Goal: Obtain resource: Obtain resource

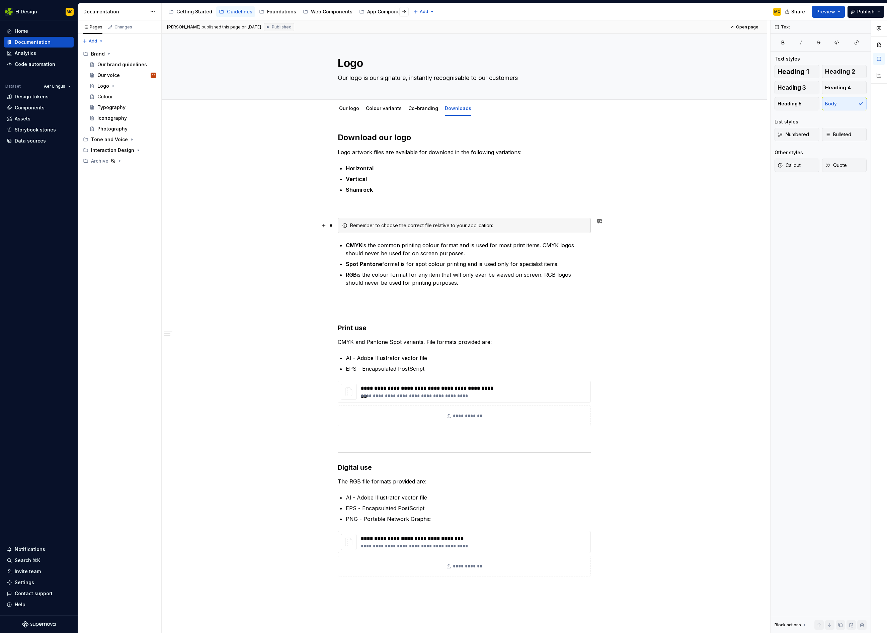
scroll to position [169, 0]
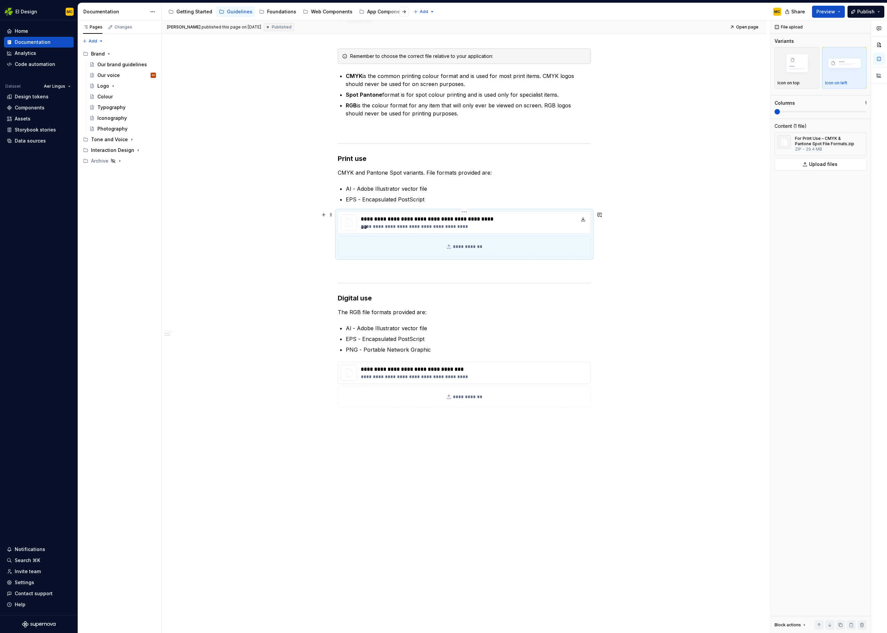
type textarea "*"
click at [545, 223] on div "**********" at bounding box center [464, 222] width 253 height 22
click at [562, 224] on div "**********" at bounding box center [464, 222] width 253 height 22
click at [560, 224] on div "**********" at bounding box center [464, 222] width 253 height 22
click at [466, 213] on html "EI Design MC Home Documentation Analytics Code automation Dataset Aer Lingus De…" at bounding box center [443, 316] width 887 height 633
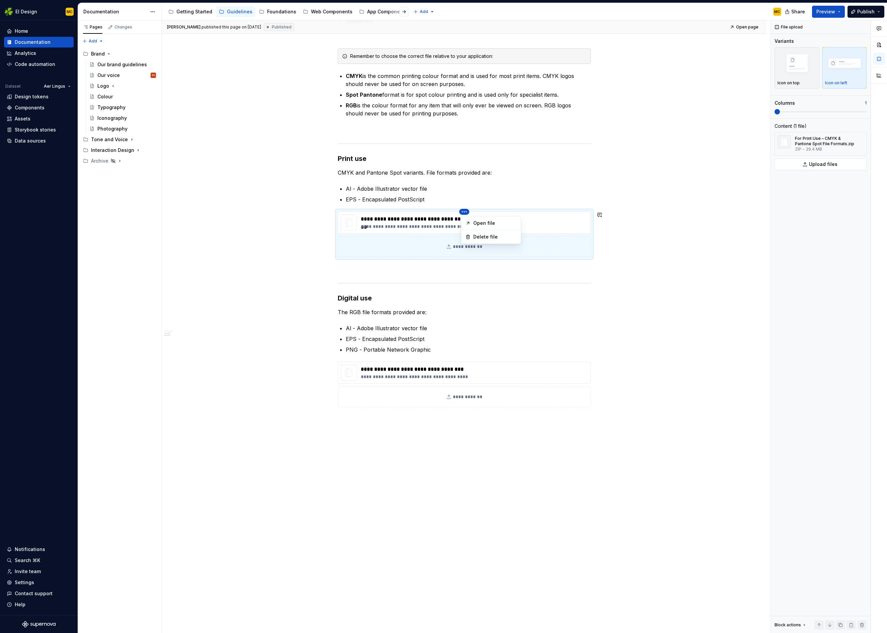
click at [660, 220] on html "EI Design MC Home Documentation Analytics Code automation Dataset Aer Lingus De…" at bounding box center [443, 316] width 887 height 633
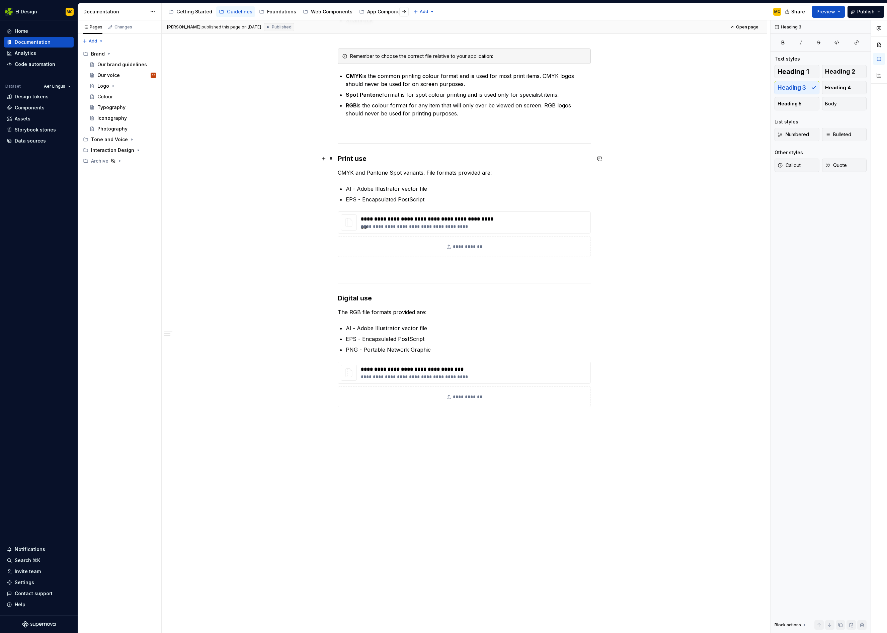
click at [382, 158] on h3 "Print use" at bounding box center [464, 158] width 253 height 9
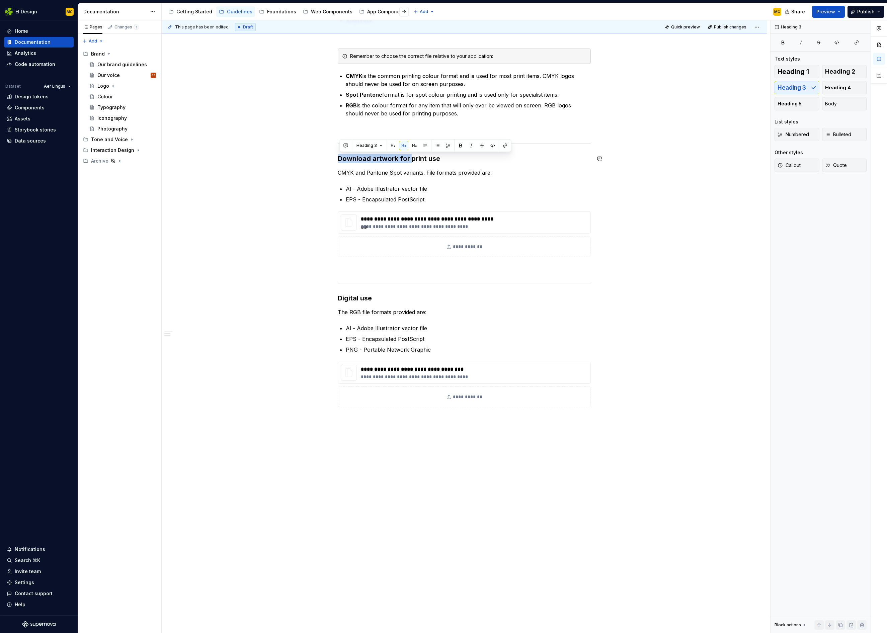
copy h3 "Download artwork for"
click at [357, 301] on h3 "Digital use" at bounding box center [464, 297] width 253 height 9
click at [373, 160] on h3 "Download artwork for print use" at bounding box center [464, 158] width 253 height 9
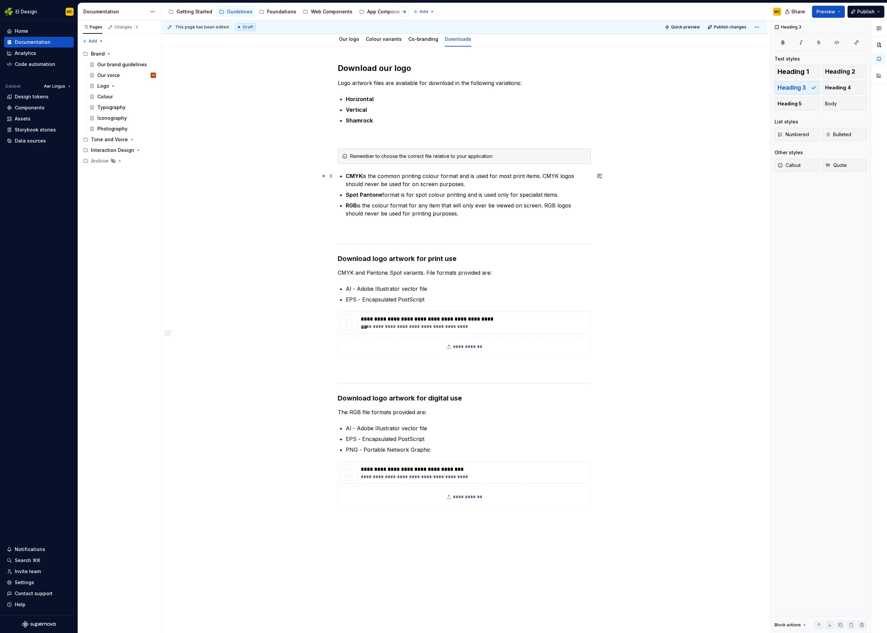
scroll to position [0, 0]
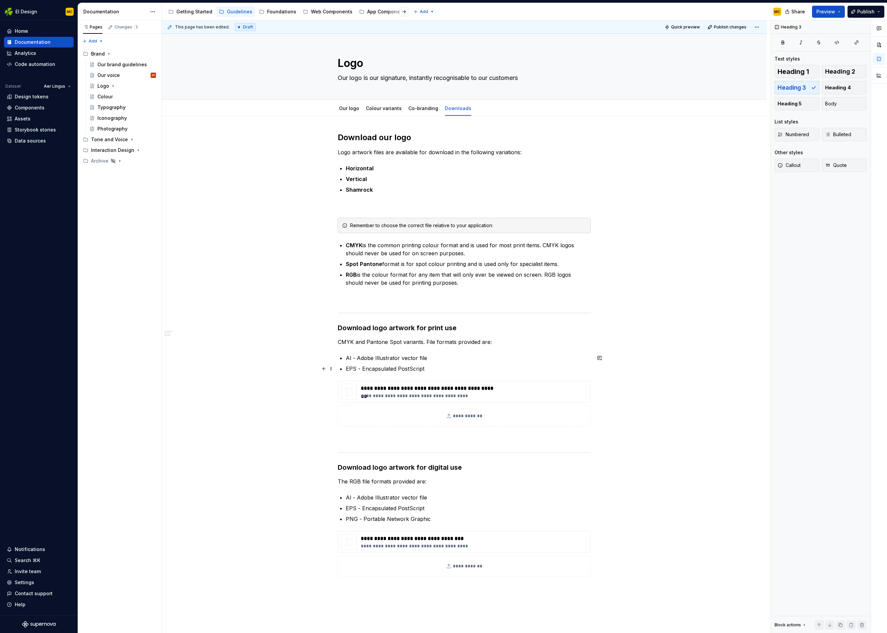
click at [436, 368] on p "﻿﻿EPS - Encapsulated PostScript" at bounding box center [468, 369] width 245 height 8
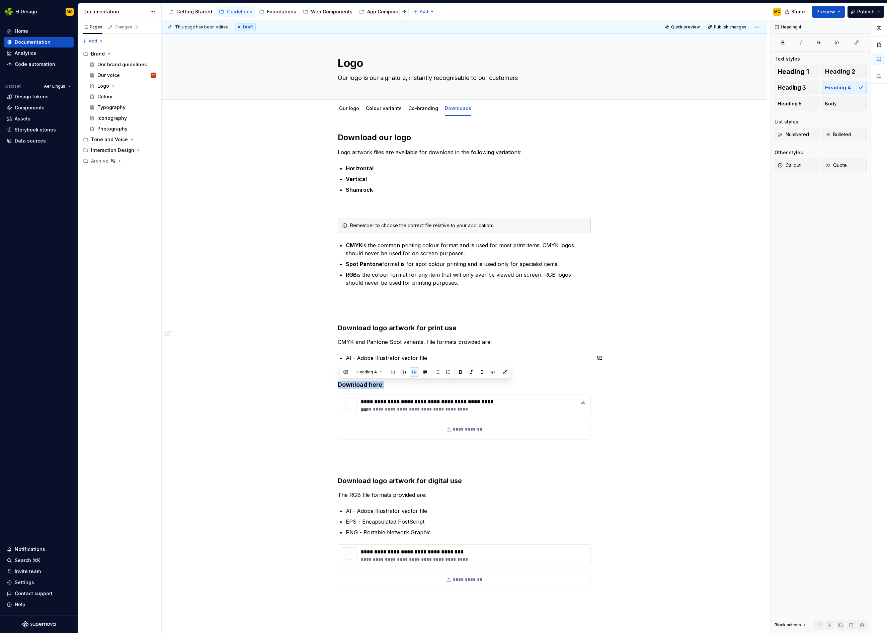
copy h4 "Download here:"
click at [449, 530] on p "﻿﻿PNG - Portable Network Graphic" at bounding box center [468, 532] width 245 height 8
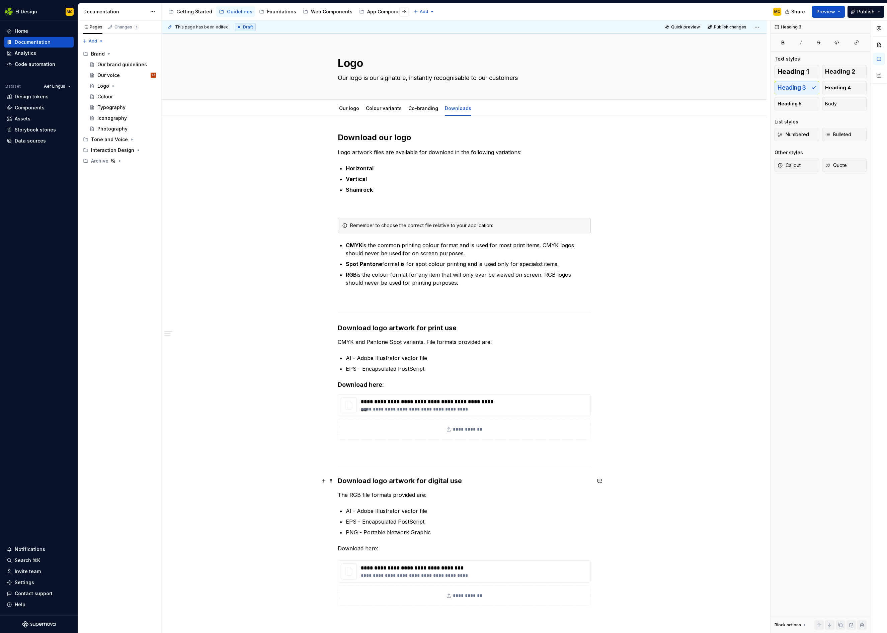
click at [370, 481] on h3 "Download logo artwork for digital use" at bounding box center [464, 480] width 253 height 9
click at [400, 549] on p "Download here:" at bounding box center [464, 548] width 253 height 8
click at [400, 535] on button "button" at bounding box center [402, 535] width 9 height 9
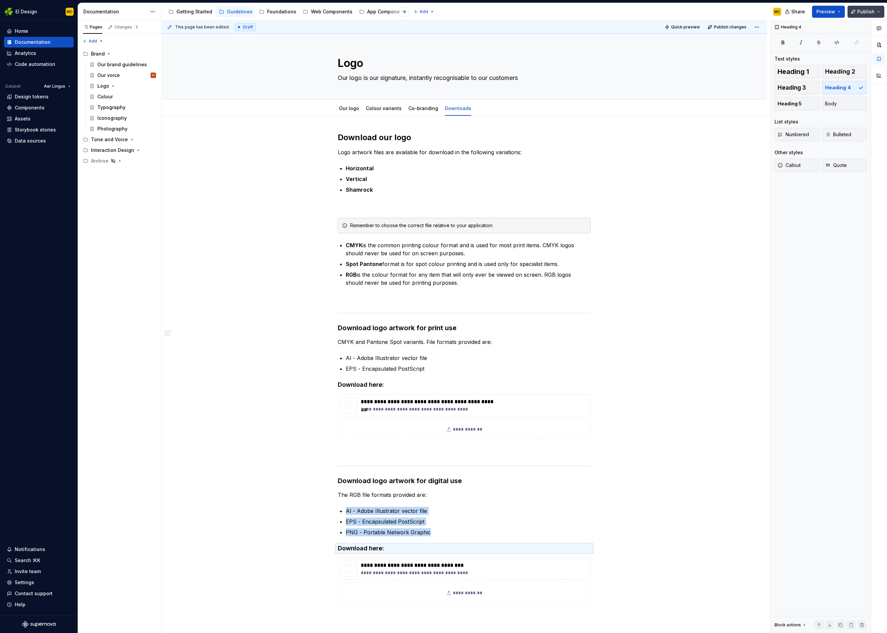
click at [867, 12] on span "Publish" at bounding box center [865, 11] width 17 height 7
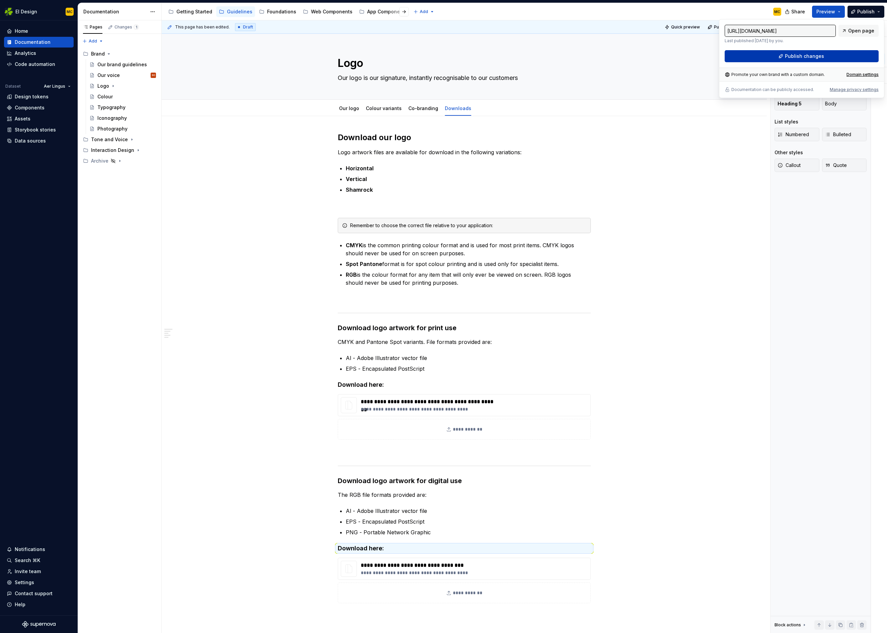
click at [821, 57] on span "Publish changes" at bounding box center [803, 56] width 39 height 7
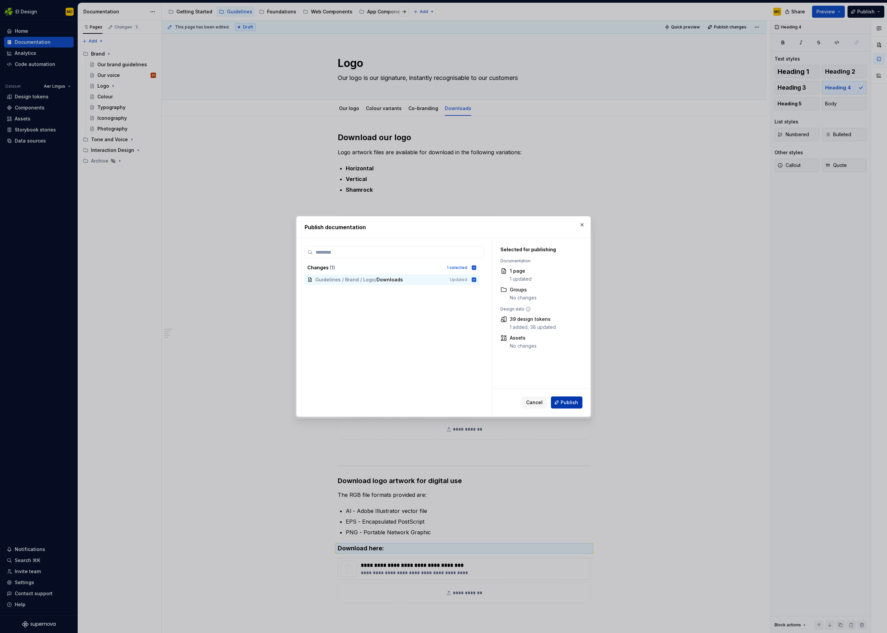
click at [578, 404] on button "Publish" at bounding box center [566, 402] width 31 height 12
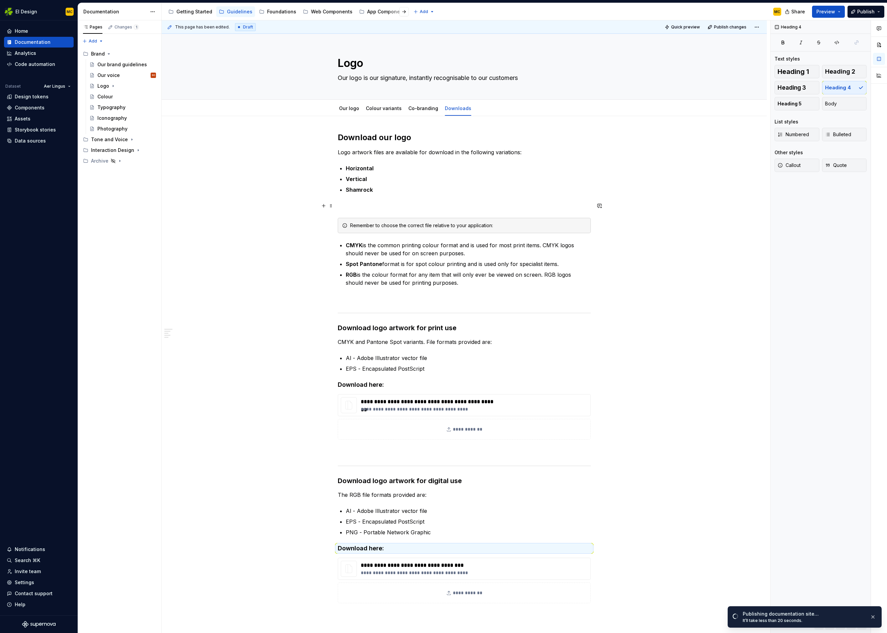
click at [393, 207] on p at bounding box center [464, 206] width 253 height 8
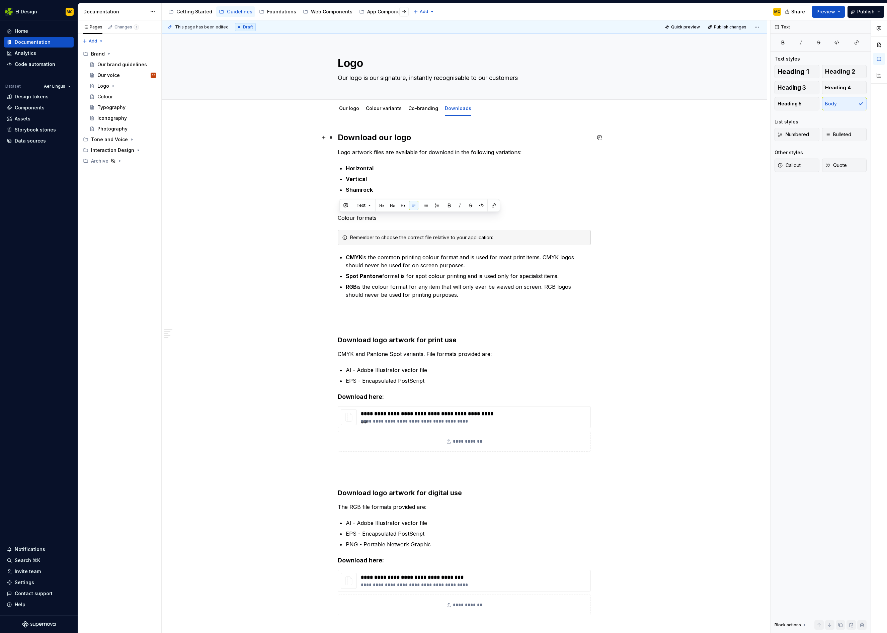
click at [395, 140] on h2 "Download our logo" at bounding box center [464, 137] width 253 height 11
click at [382, 217] on p "Colour formats" at bounding box center [464, 218] width 253 height 8
click at [389, 204] on button "button" at bounding box center [391, 205] width 9 height 9
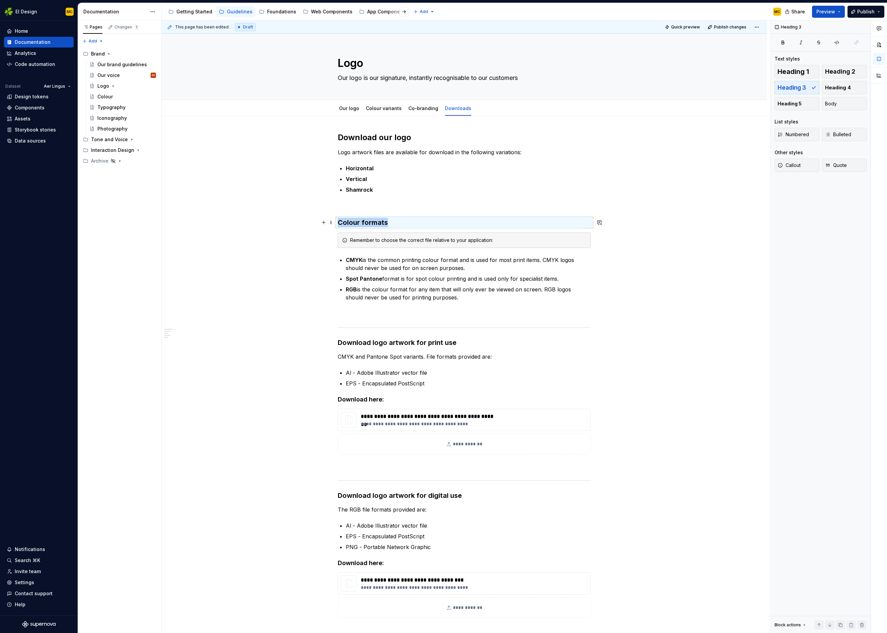
click at [397, 221] on h3 "Colour formats" at bounding box center [464, 222] width 253 height 9
click at [862, 12] on span "Publish" at bounding box center [865, 11] width 17 height 7
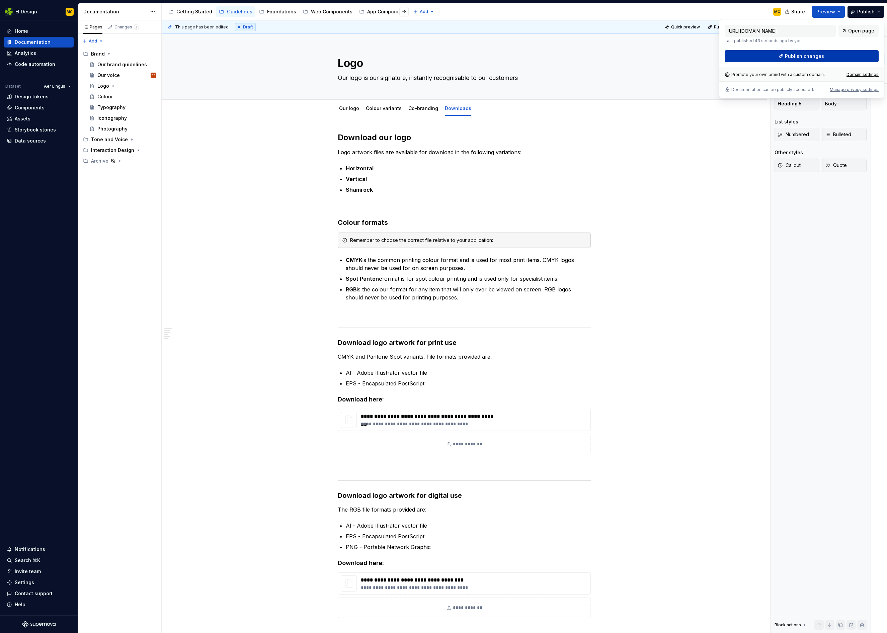
click at [807, 59] on button "Publish changes" at bounding box center [801, 56] width 154 height 12
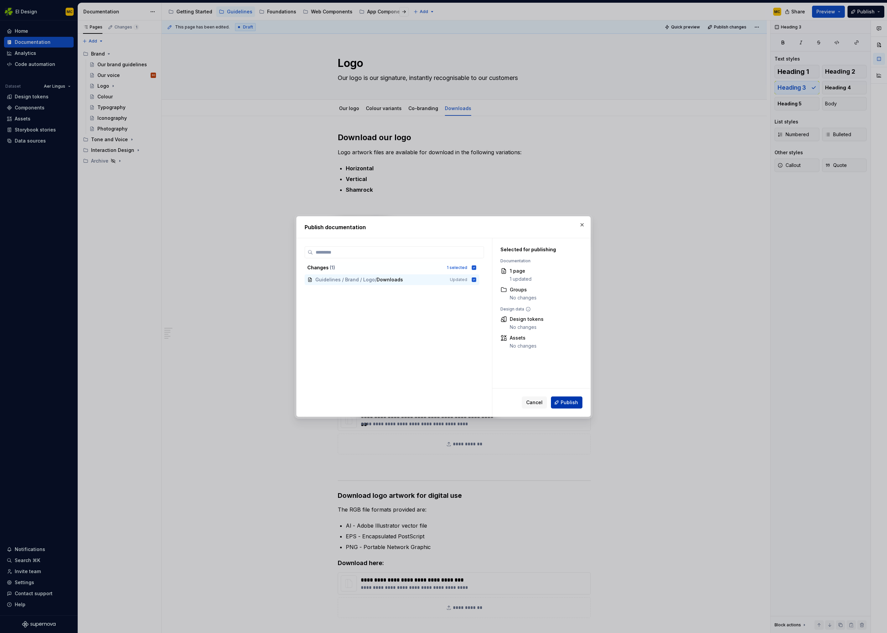
click at [570, 403] on span "Publish" at bounding box center [568, 402] width 17 height 7
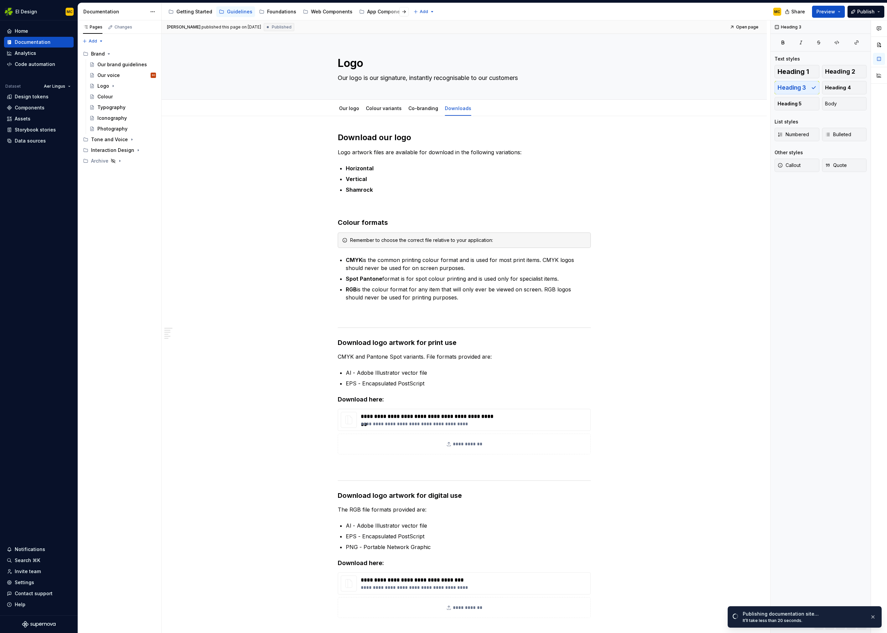
type textarea "*"
